Goal: Task Accomplishment & Management: Complete application form

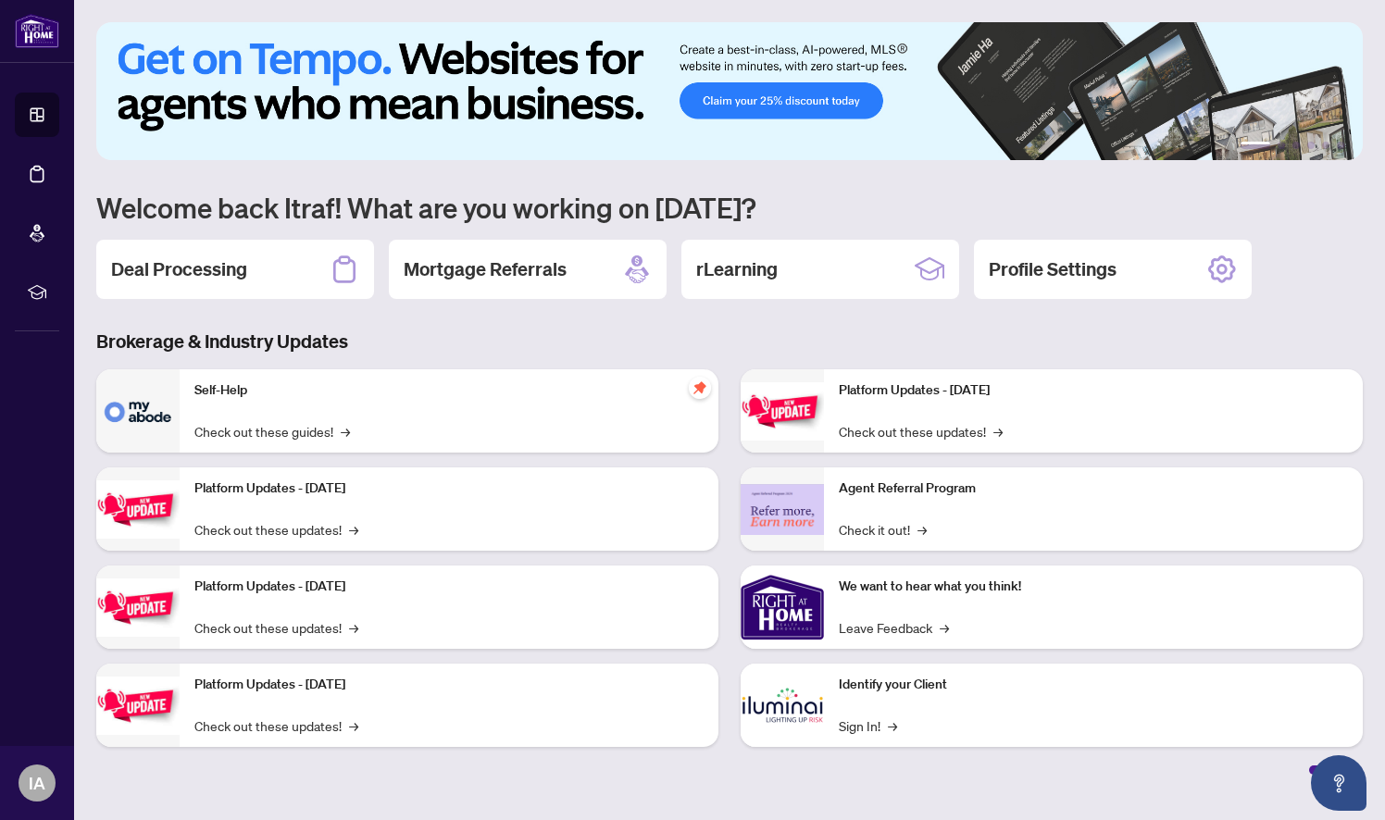
click at [222, 283] on div "Deal Processing" at bounding box center [235, 269] width 278 height 59
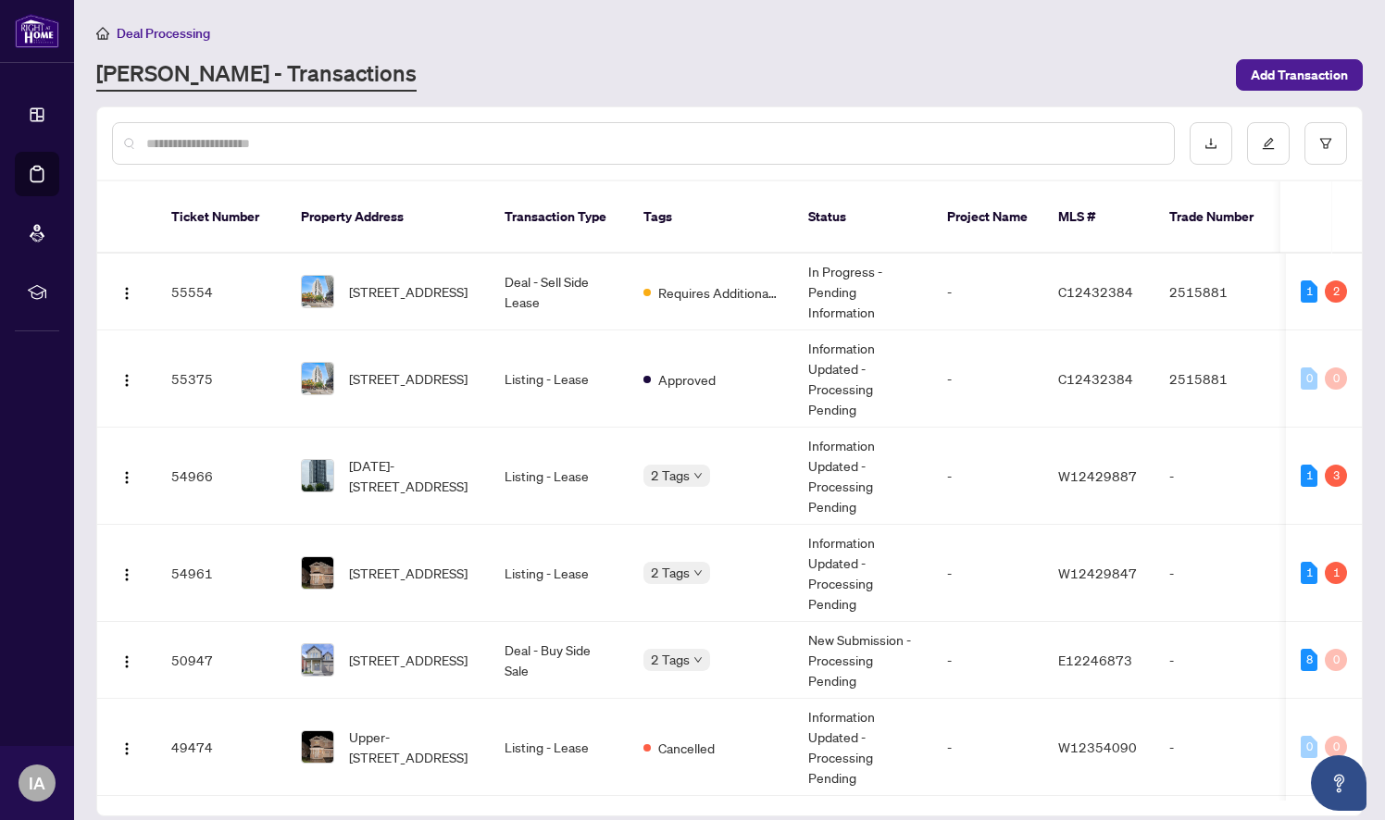
click at [395, 281] on span "[STREET_ADDRESS]" at bounding box center [408, 291] width 119 height 20
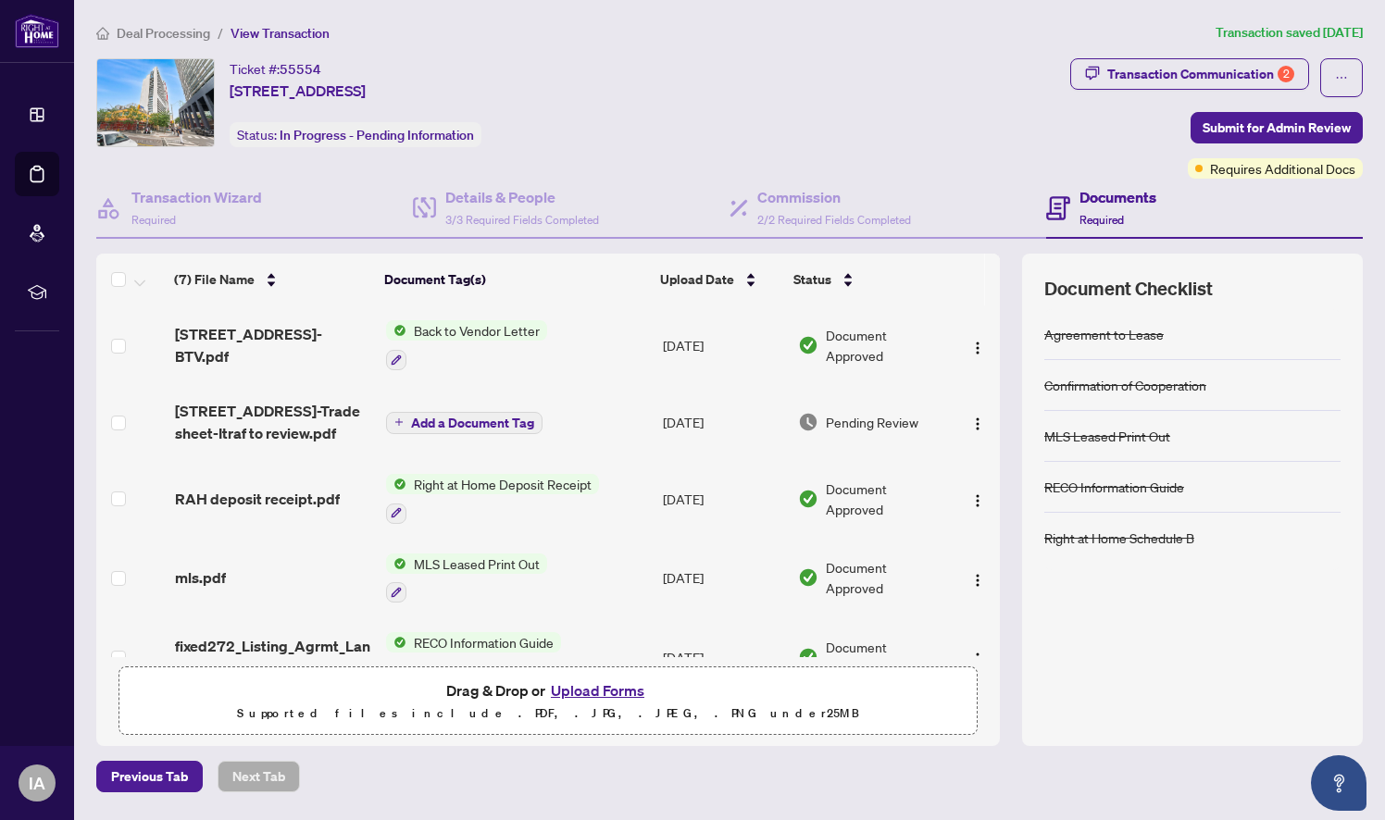
click at [223, 418] on span "[STREET_ADDRESS]-Trade sheet-Itraf to review.pdf" at bounding box center [273, 422] width 196 height 44
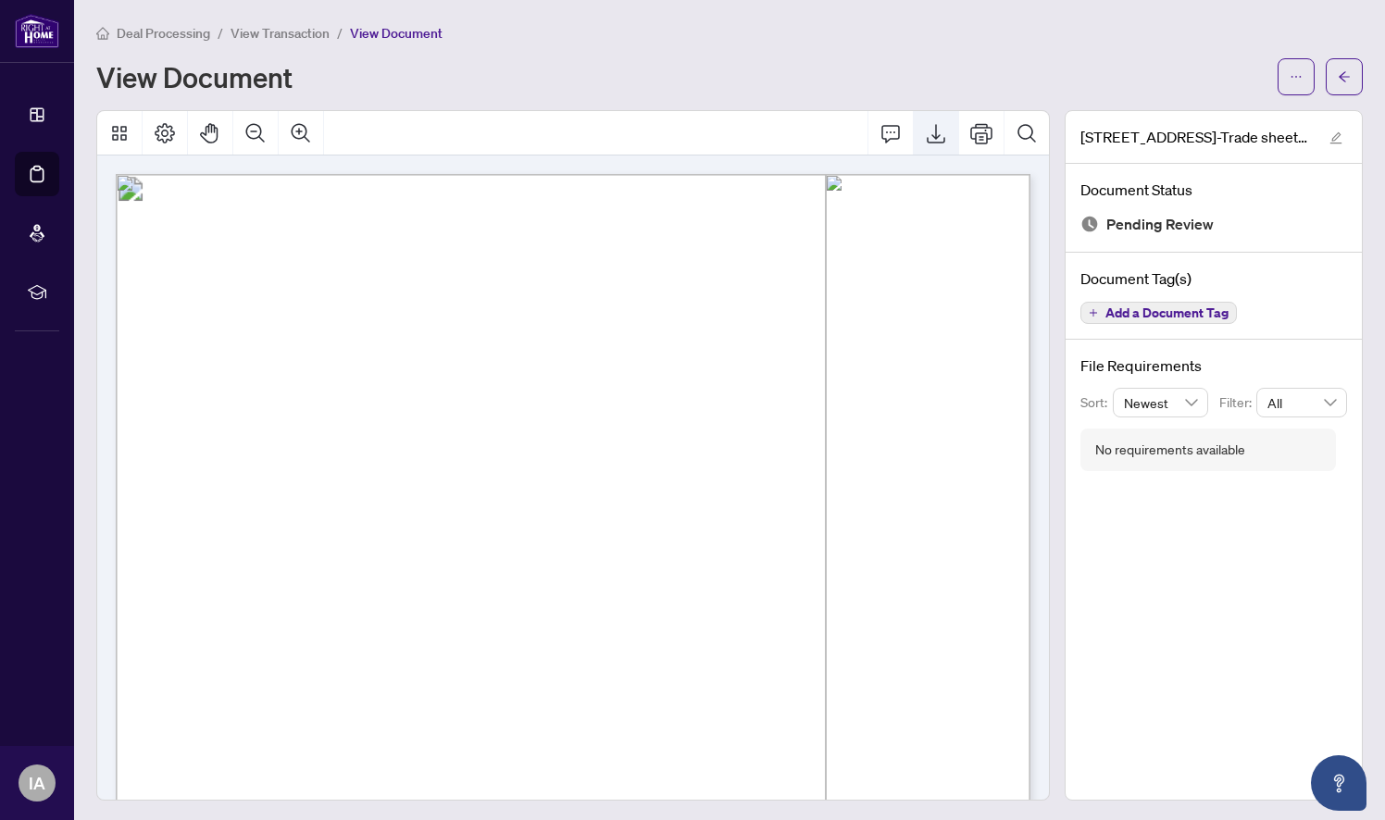
click at [929, 132] on icon "Export" at bounding box center [936, 133] width 22 height 22
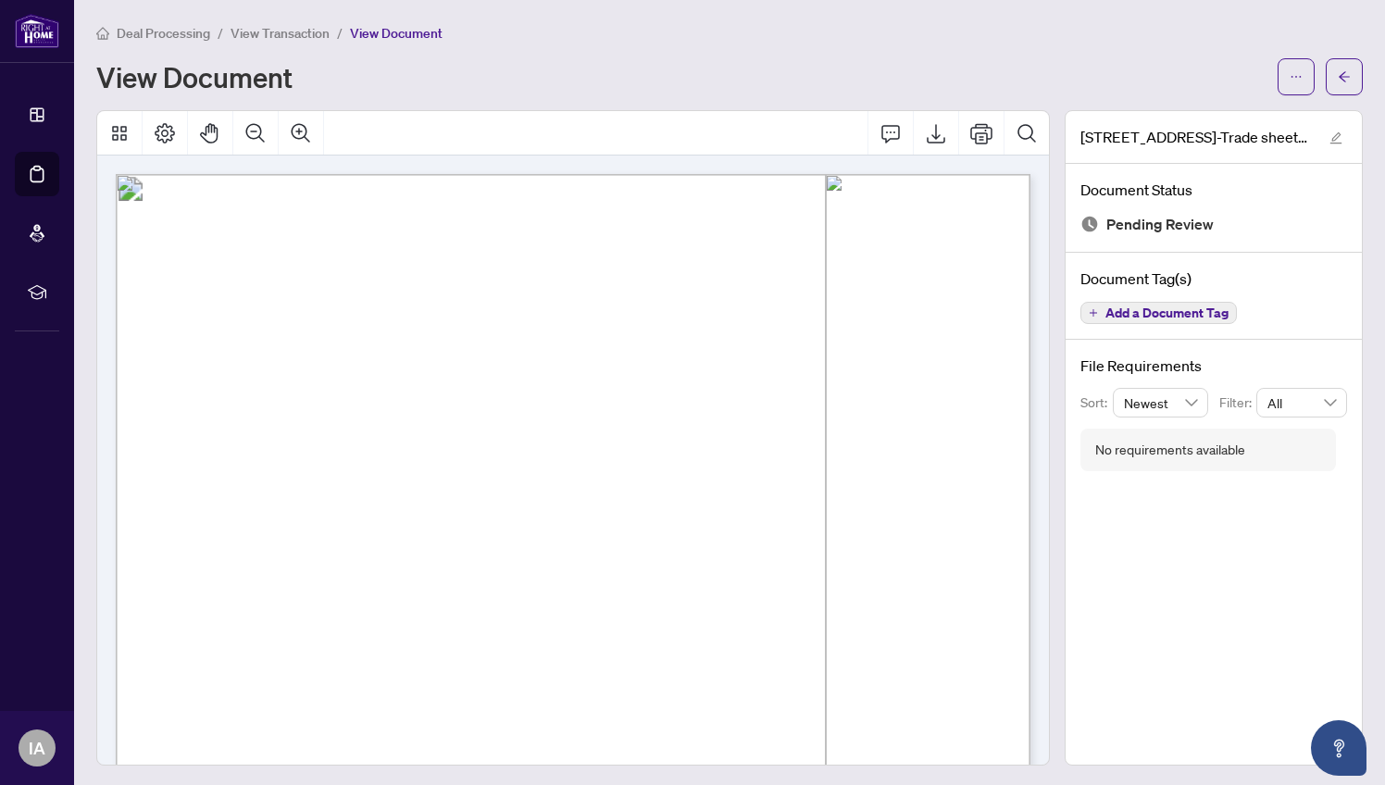
click at [144, 39] on span "Deal Processing" at bounding box center [164, 33] width 94 height 17
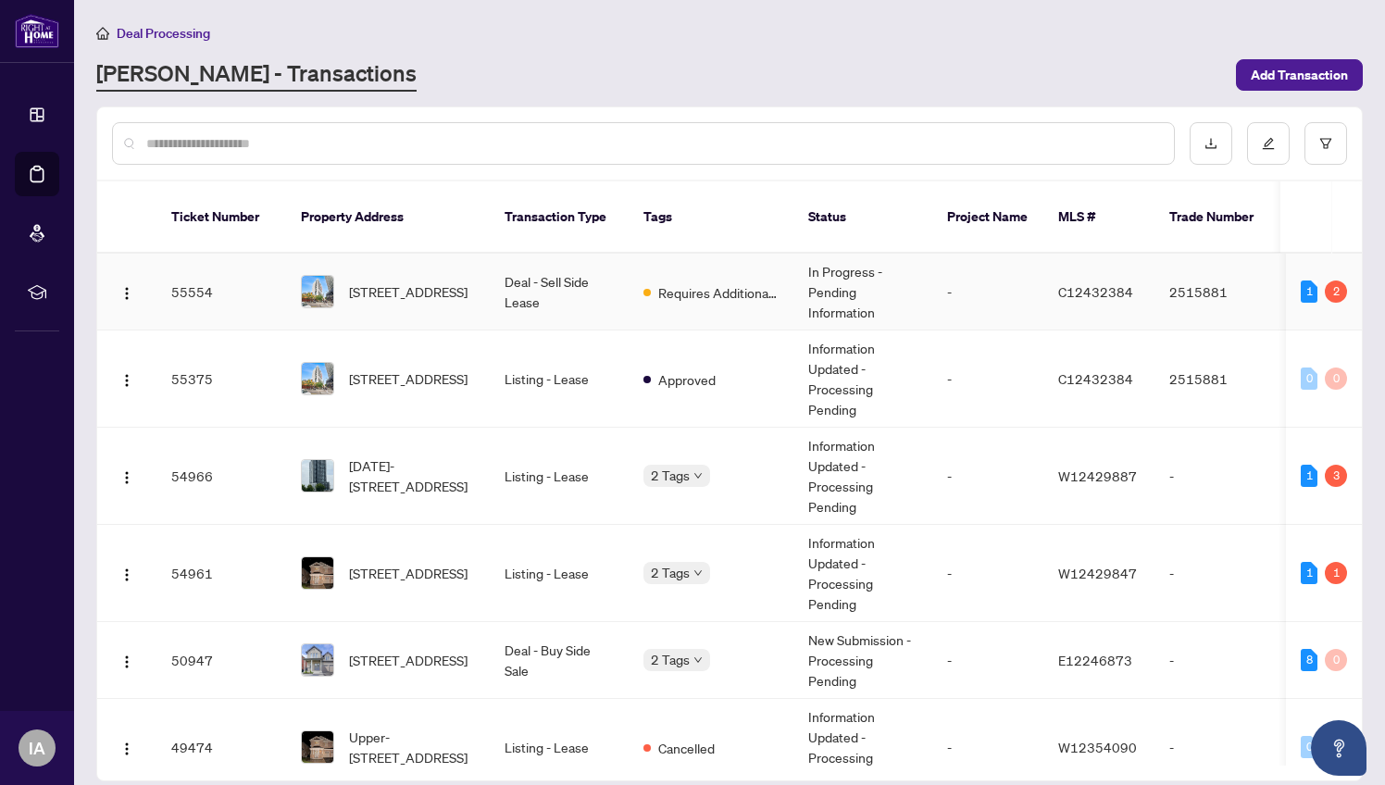
click at [571, 279] on td "Deal - Sell Side Lease" at bounding box center [559, 292] width 139 height 77
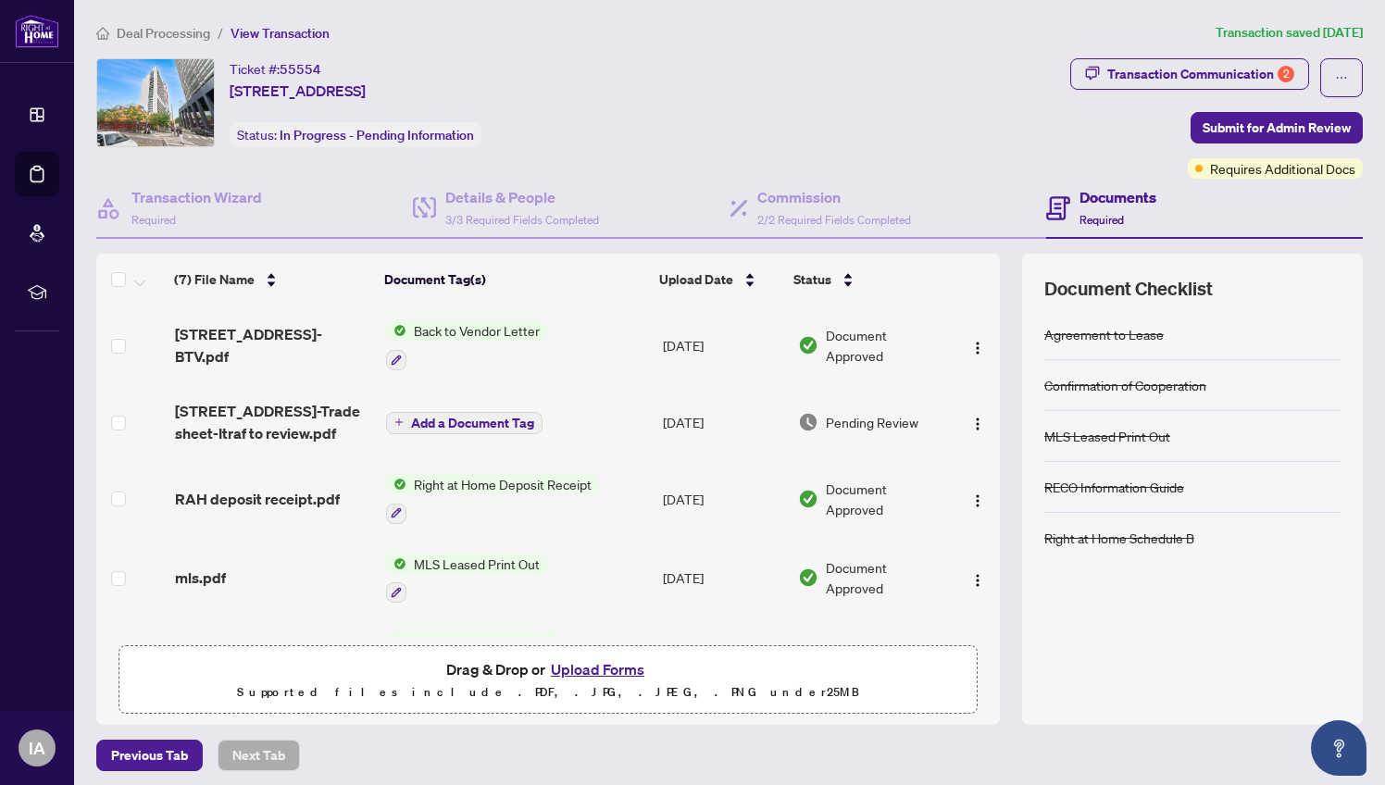
click at [608, 665] on button "Upload Forms" at bounding box center [597, 669] width 105 height 24
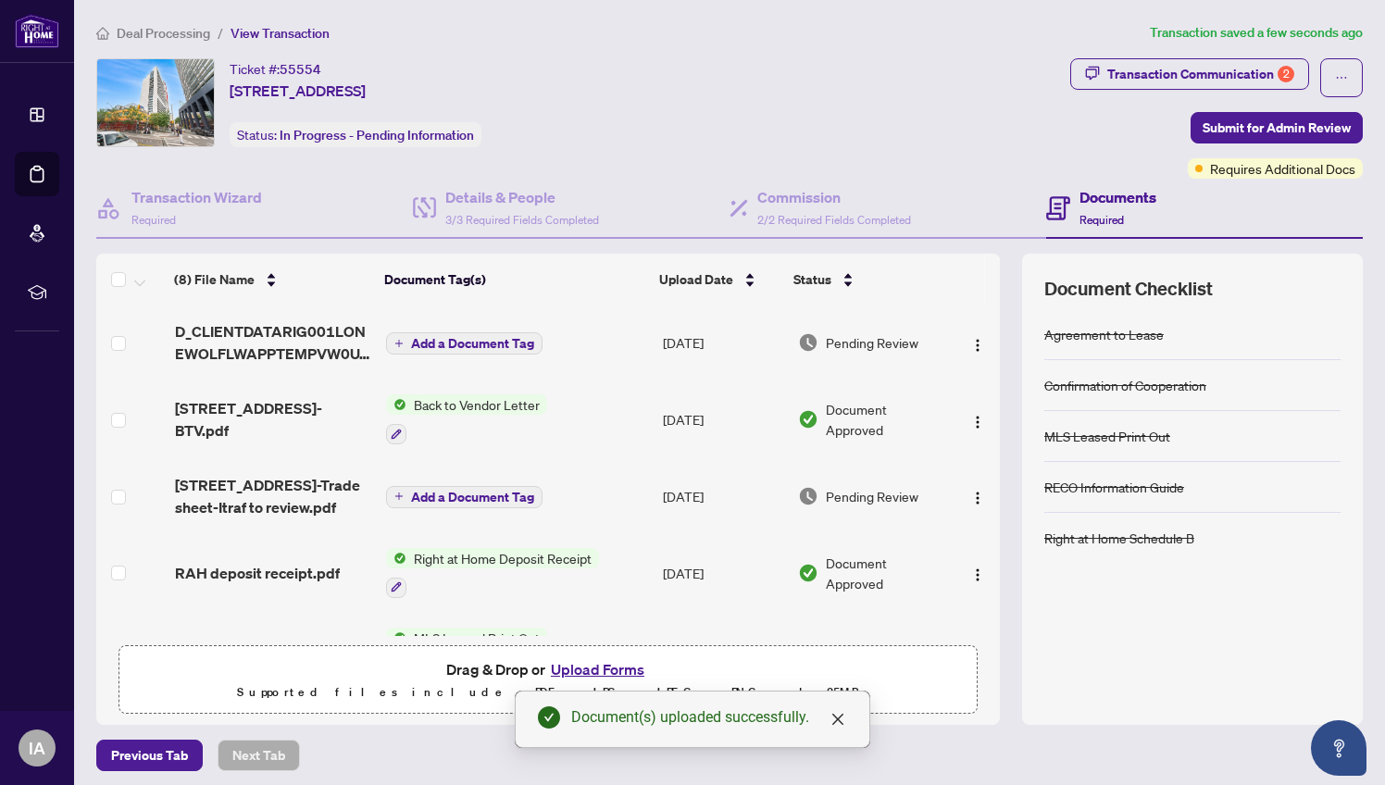
click at [459, 346] on span "Add a Document Tag" at bounding box center [472, 343] width 123 height 13
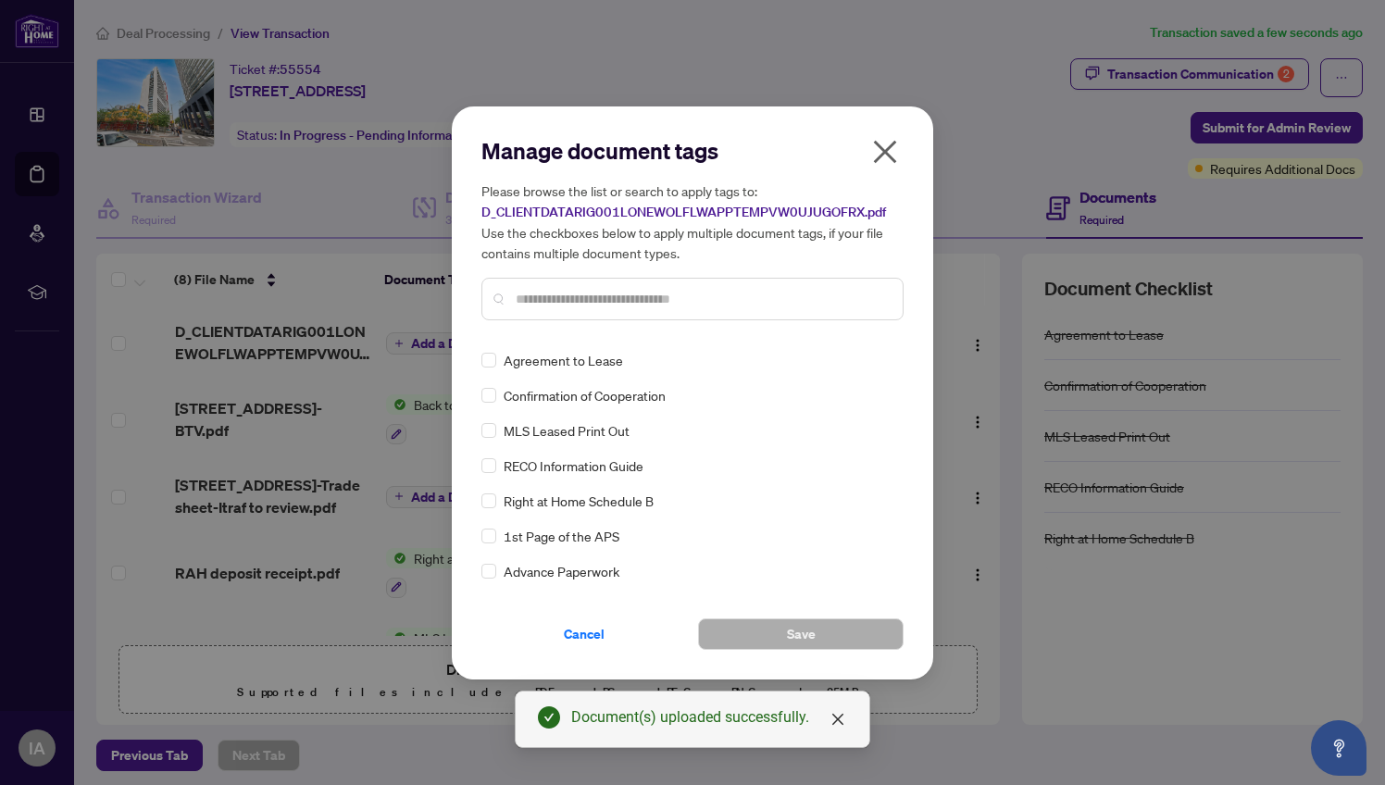
click at [594, 322] on div "Manage document tags Please browse the list or search to apply tags to: D_CLIEN…" at bounding box center [692, 235] width 422 height 199
click at [590, 311] on div at bounding box center [692, 299] width 422 height 43
click at [585, 290] on input "text" at bounding box center [702, 299] width 372 height 20
type input "*****"
click at [494, 357] on span at bounding box center [488, 360] width 15 height 15
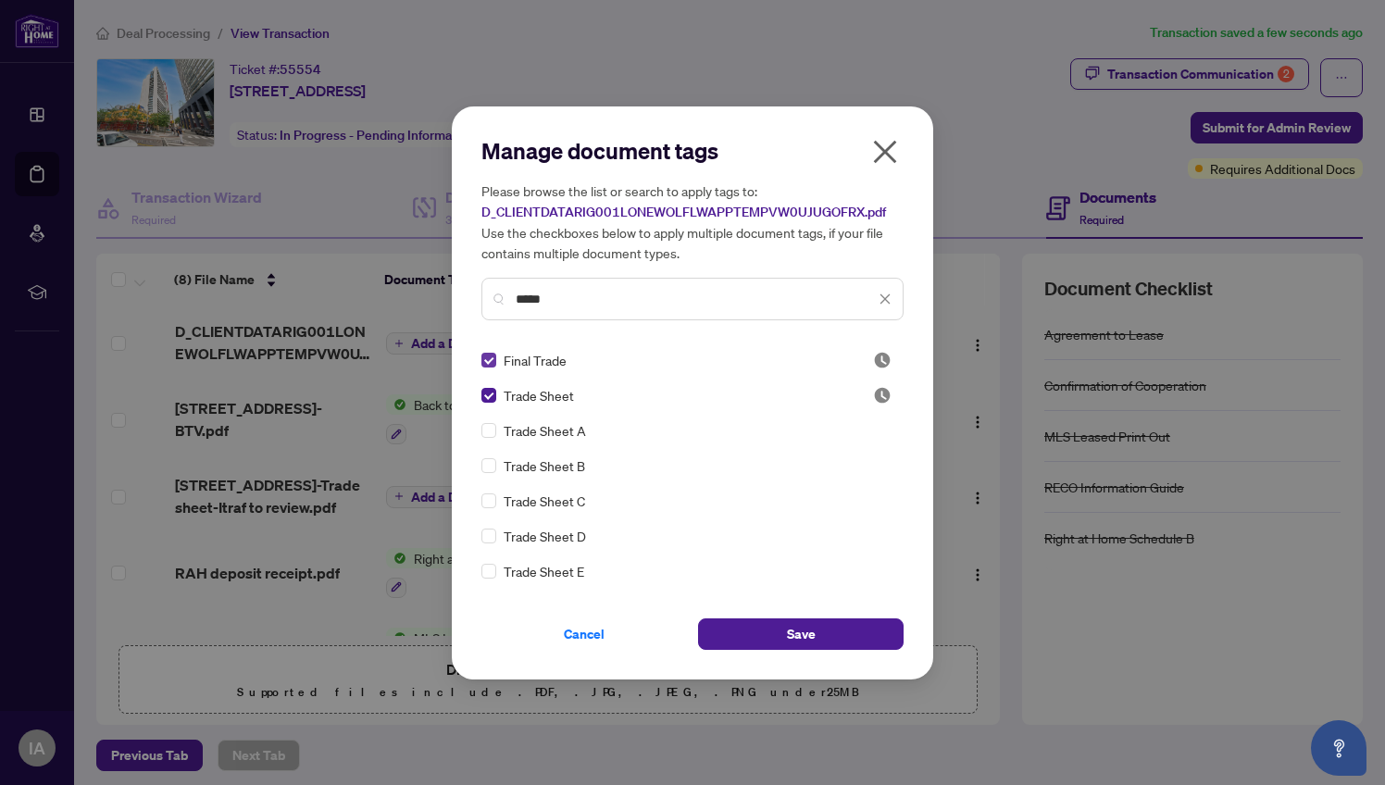
click at [494, 357] on span at bounding box center [488, 360] width 15 height 15
click at [839, 626] on button "Save" at bounding box center [801, 634] width 206 height 31
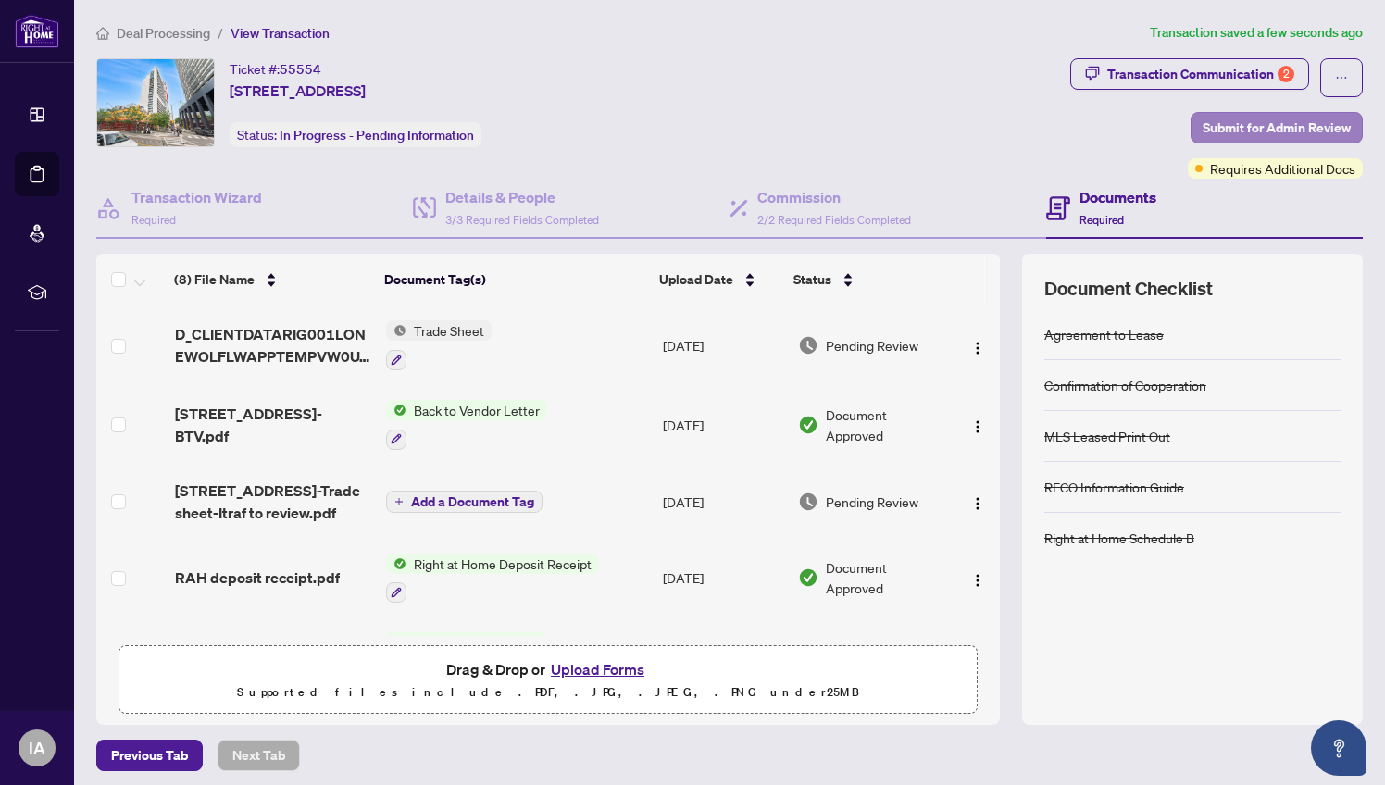
click at [1248, 132] on span "Submit for Admin Review" at bounding box center [1277, 128] width 148 height 30
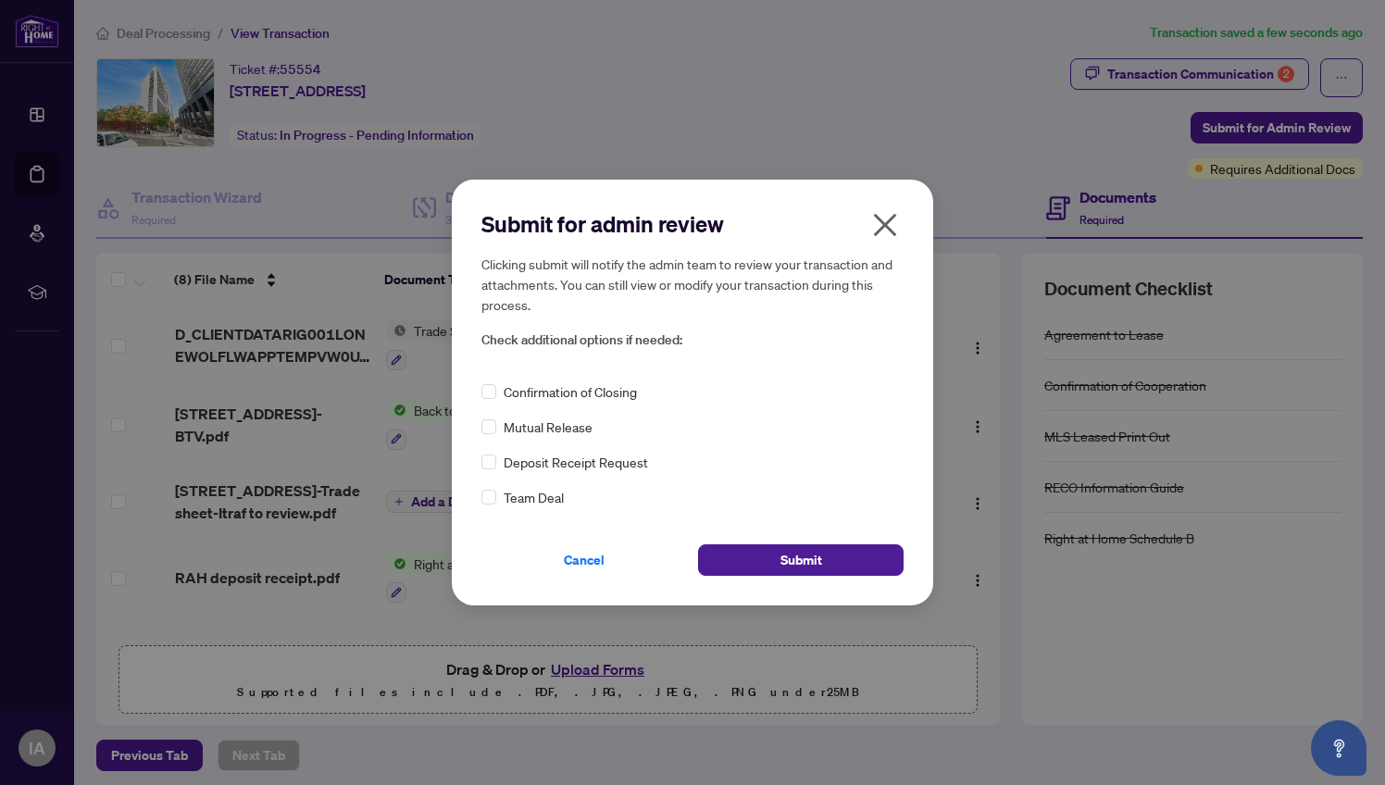
click at [497, 393] on div "Confirmation of Closing" at bounding box center [692, 391] width 422 height 20
click at [494, 393] on span at bounding box center [488, 391] width 15 height 15
click at [797, 556] on span "Submit" at bounding box center [802, 560] width 42 height 30
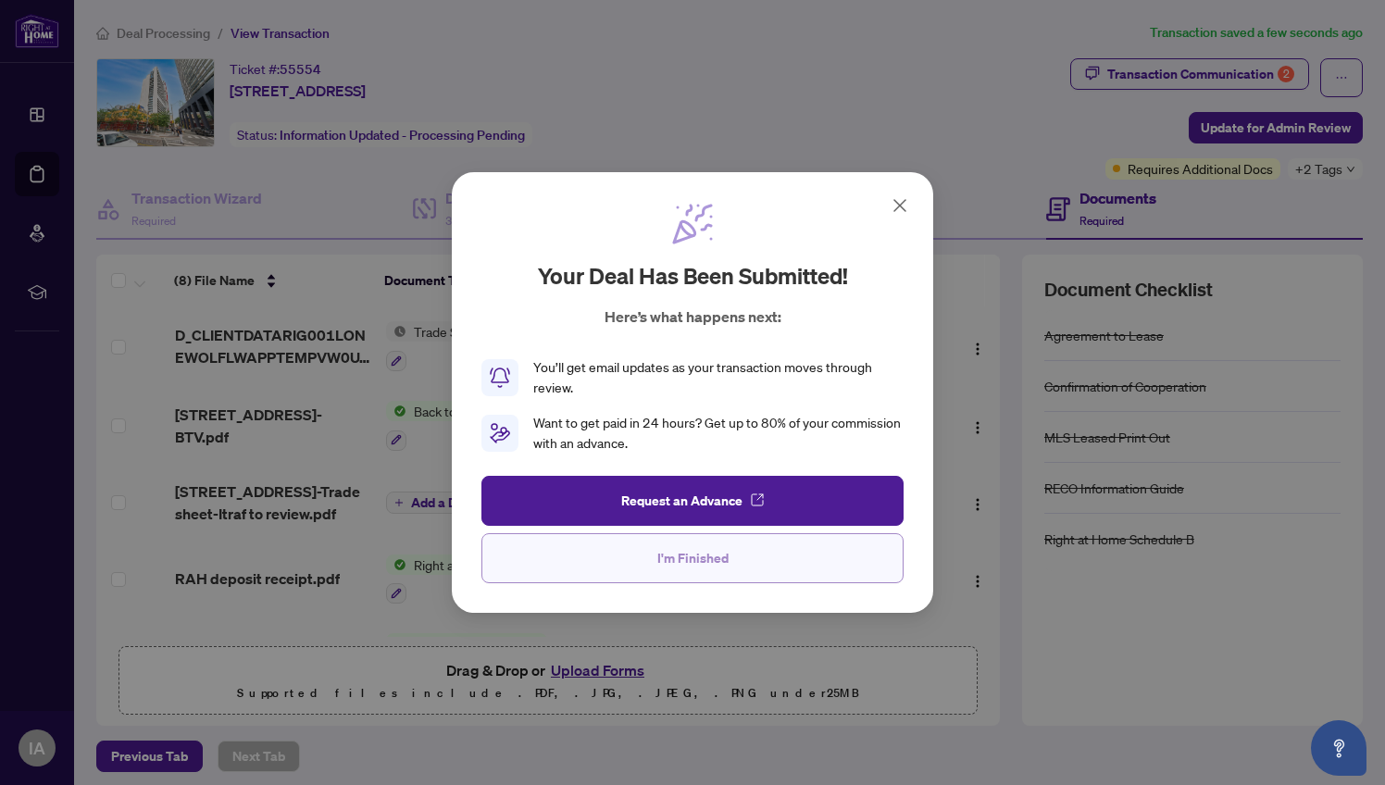
click at [741, 550] on button "I'm Finished" at bounding box center [692, 558] width 422 height 50
